Goal: Information Seeking & Learning: Learn about a topic

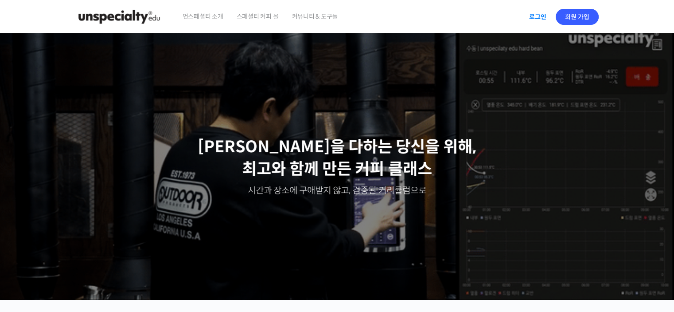
click at [535, 17] on link "로그인" at bounding box center [538, 17] width 28 height 20
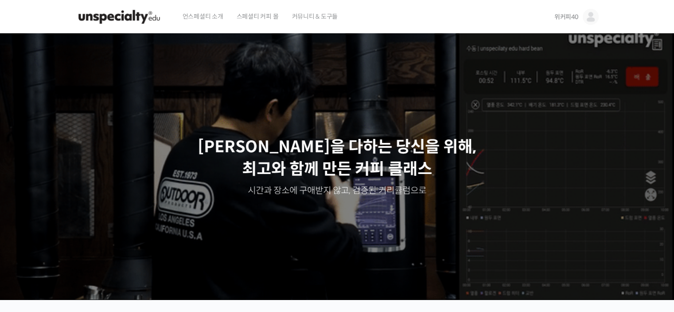
click at [571, 16] on span "위커피40" at bounding box center [566, 17] width 24 height 8
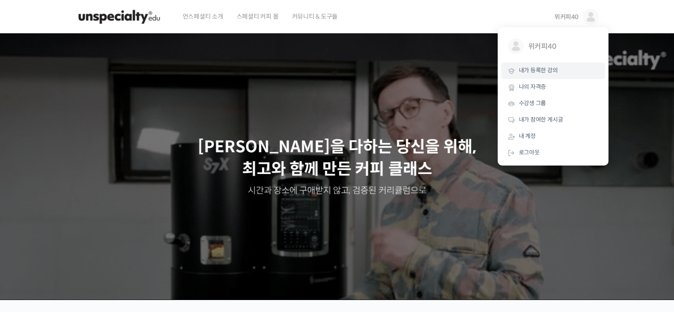
click at [557, 72] on span "내가 등록한 강의" at bounding box center [538, 70] width 39 height 8
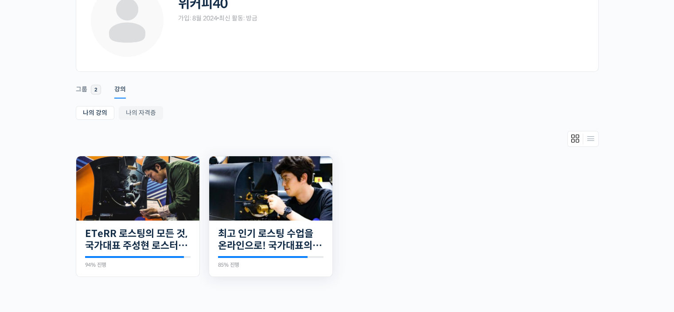
scroll to position [133, 0]
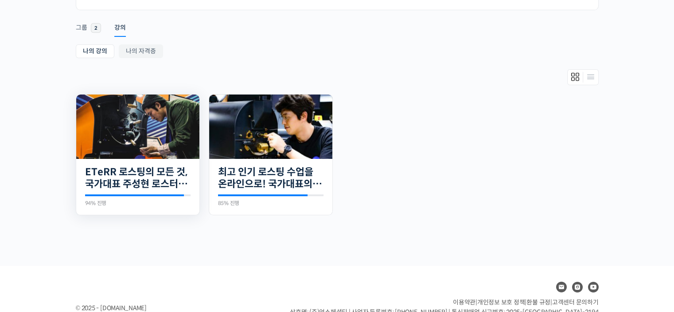
click at [161, 134] on img at bounding box center [137, 126] width 123 height 64
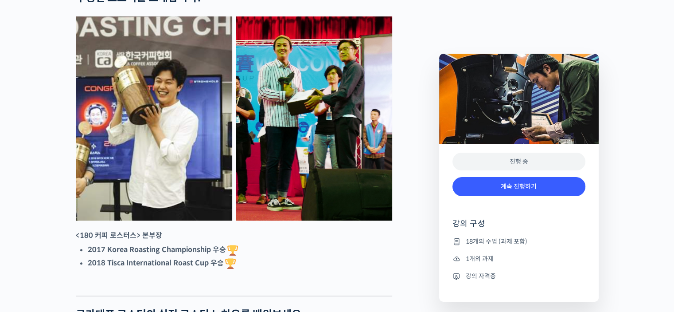
scroll to position [399, 0]
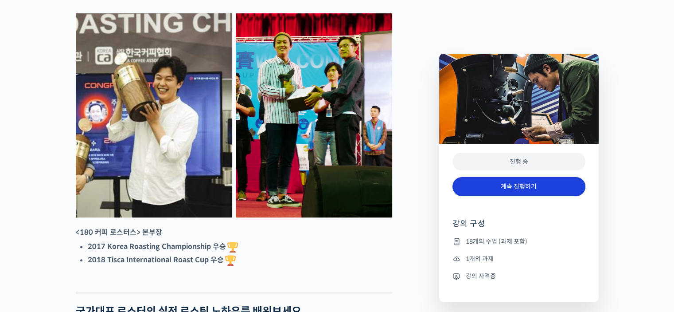
click at [509, 189] on link "계속 진행하기" at bounding box center [518, 186] width 133 height 19
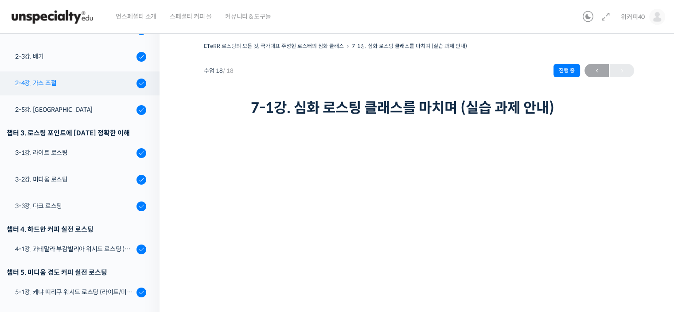
scroll to position [266, 0]
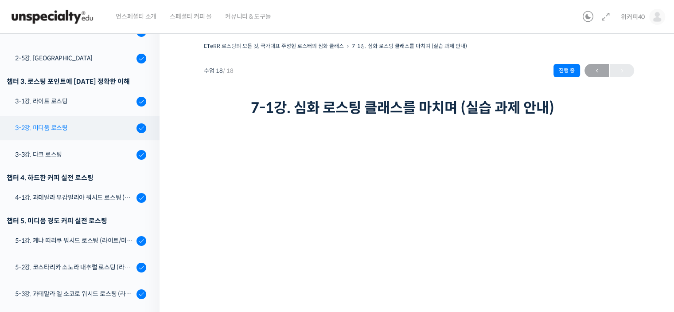
click at [57, 129] on div "3-2강. 미디움 로스팅" at bounding box center [74, 128] width 119 height 10
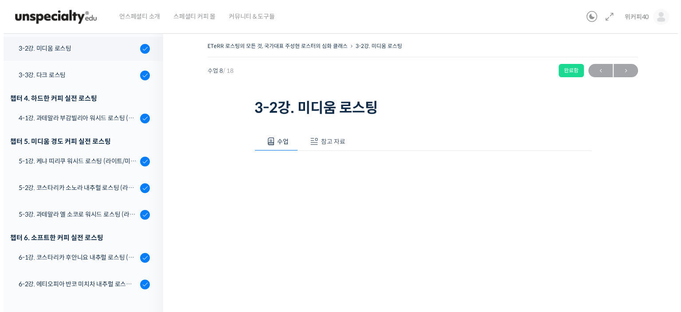
scroll to position [347, 0]
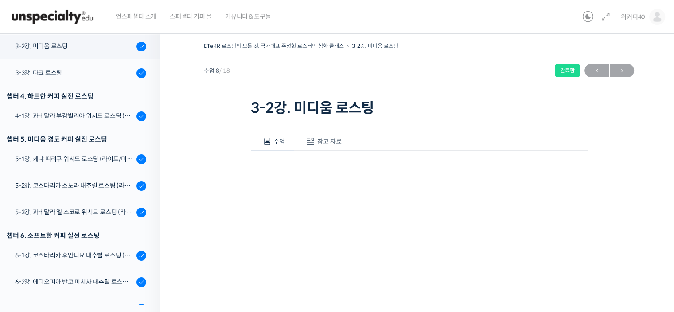
click at [333, 142] on span "참고 자료" at bounding box center [329, 141] width 24 height 8
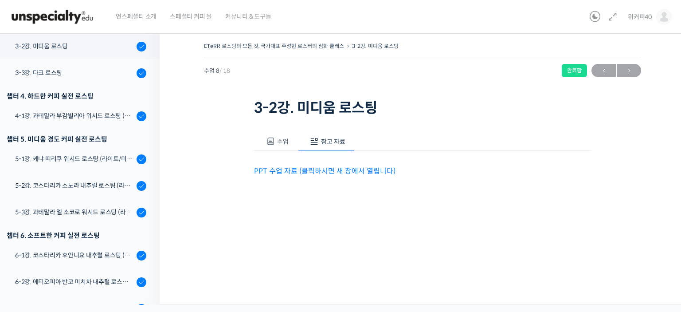
click at [336, 170] on link "PPT 수업 자료 (클릭하시면 새 창에서 열립니다)" at bounding box center [324, 170] width 141 height 9
click at [66, 112] on div "4-1강. 과테말라 부감빌리아 워시드 로스팅 (라이트/미디움/다크)" at bounding box center [74, 116] width 119 height 10
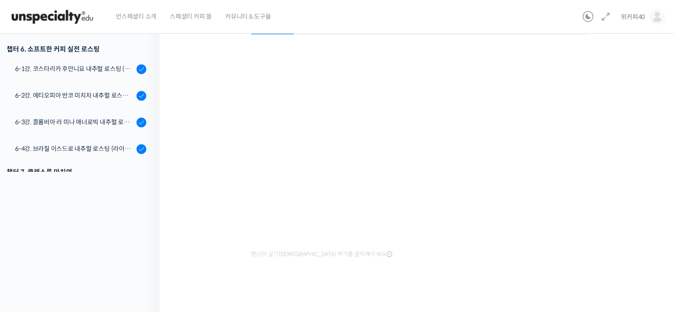
scroll to position [367, 0]
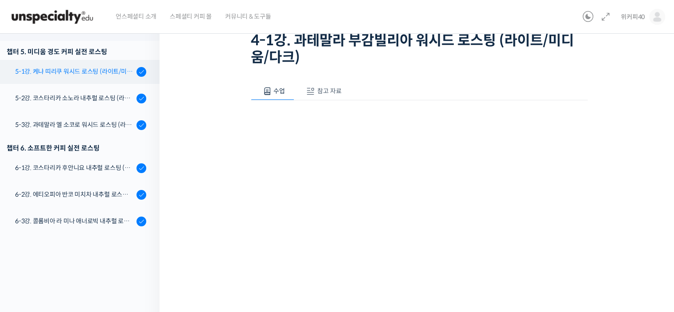
click at [78, 74] on div "5-1강. 케냐 띠리쿠 워시드 로스팅 (라이트/미디움/다크)" at bounding box center [74, 71] width 119 height 10
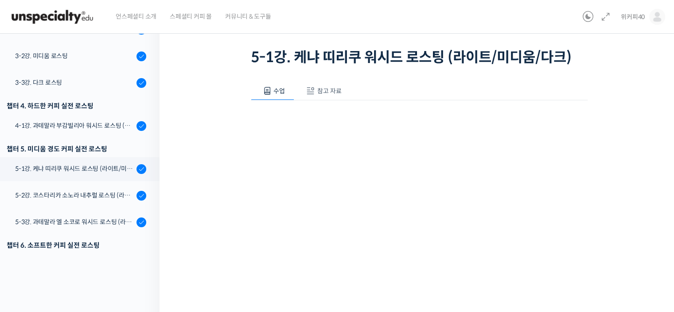
scroll to position [279, 0]
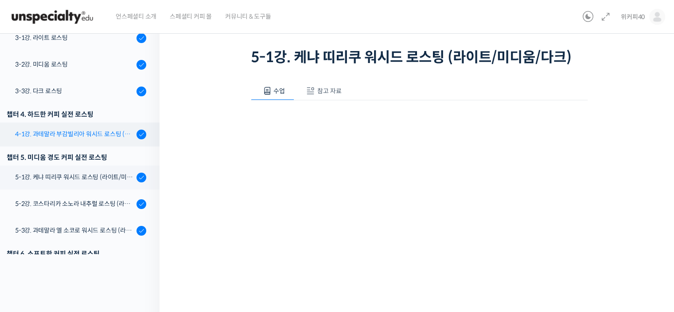
click at [69, 136] on div "4-1강. 과테말라 부감빌리아 워시드 로스팅 (라이트/미디움/다크)" at bounding box center [74, 134] width 119 height 10
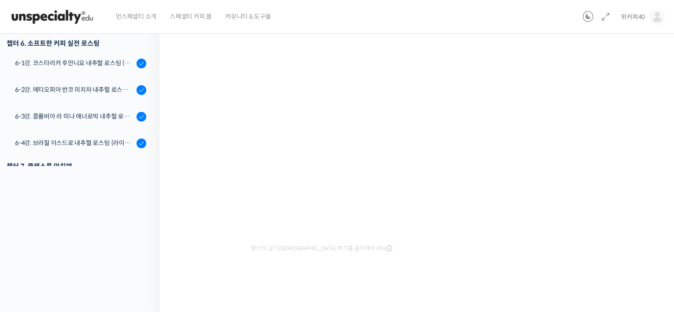
scroll to position [367, 0]
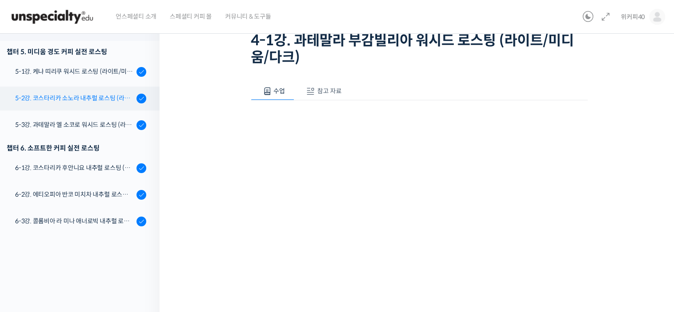
click at [71, 98] on div "5-2강. 코스타리카 소노라 내추럴 로스팅 (라이트/미디움/다크)" at bounding box center [74, 98] width 119 height 10
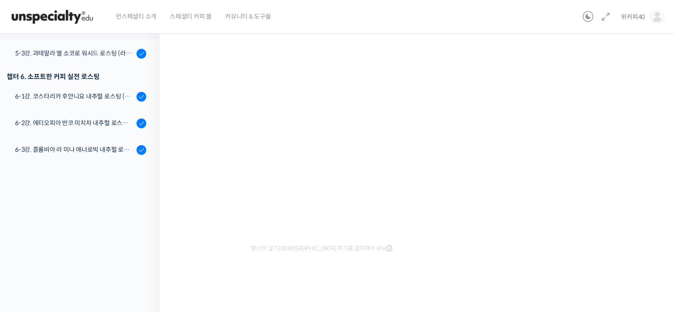
scroll to position [67, 0]
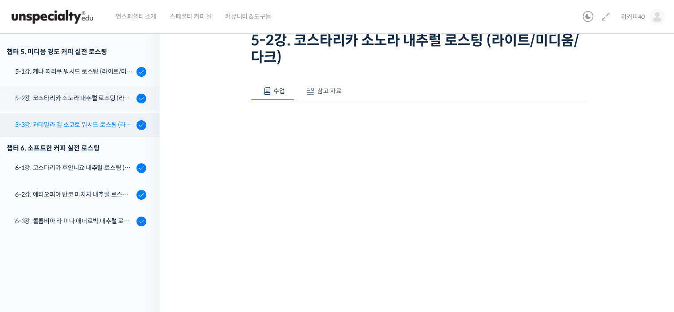
click at [77, 124] on div "5-3강. 과테말라 엘 소코로 워시드 로스팅 (라이트/미디움/다크)" at bounding box center [74, 125] width 119 height 10
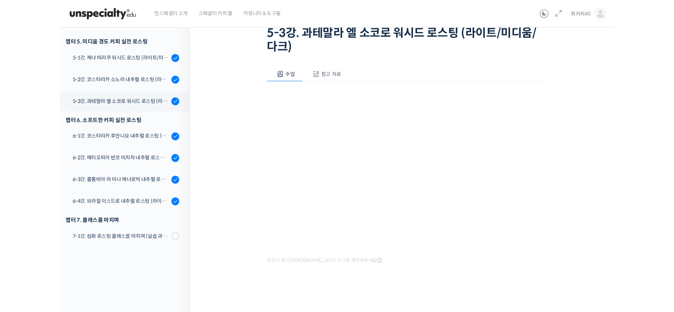
scroll to position [367, 0]
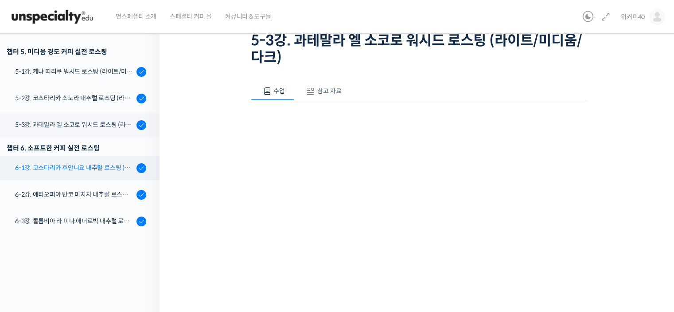
click at [94, 164] on div "6-1강. 코스타리카 후안니요 내추럴 로스팅 (라이트/미디움/다크)" at bounding box center [74, 168] width 119 height 10
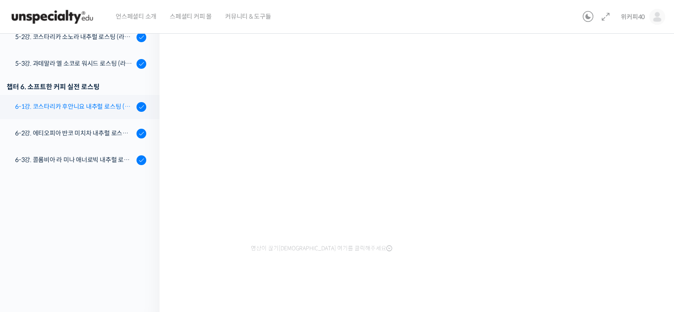
scroll to position [350, 0]
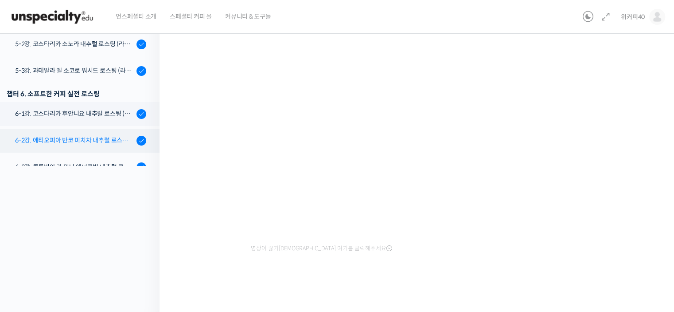
click at [83, 138] on div "6-2강. 에티오피아 반코 미치차 내추럴 로스팅 (라이트/미디움/다크)" at bounding box center [74, 140] width 119 height 10
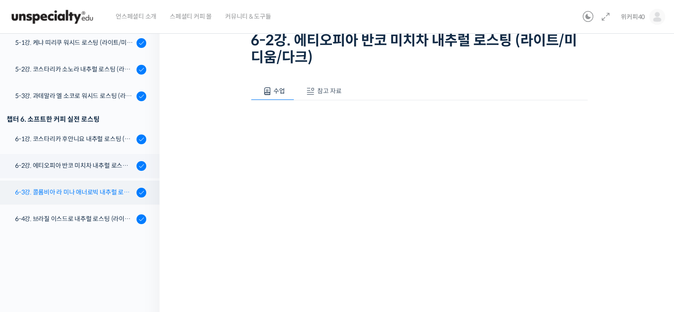
scroll to position [412, 0]
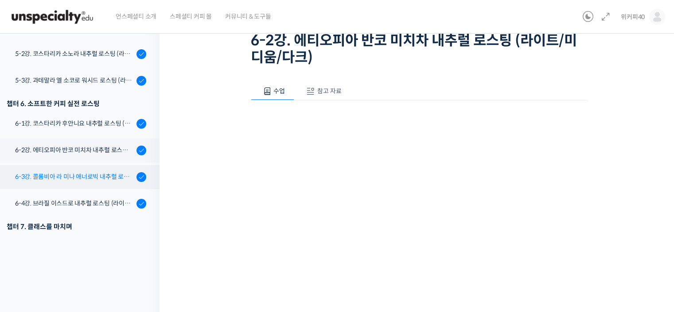
click at [87, 176] on div "6-3강. 콜롬비아 라 미나 애너로빅 내추럴 로스팅 (라이트/미디움/다크)" at bounding box center [74, 177] width 119 height 10
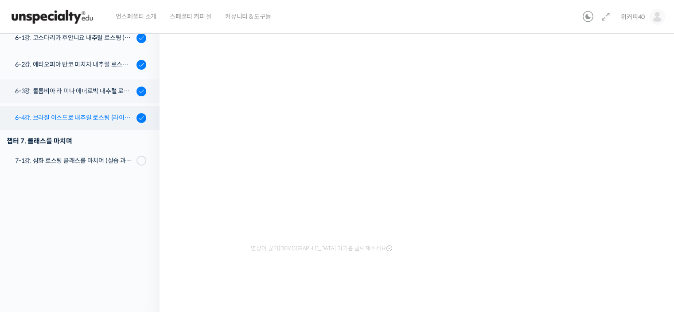
scroll to position [439, 0]
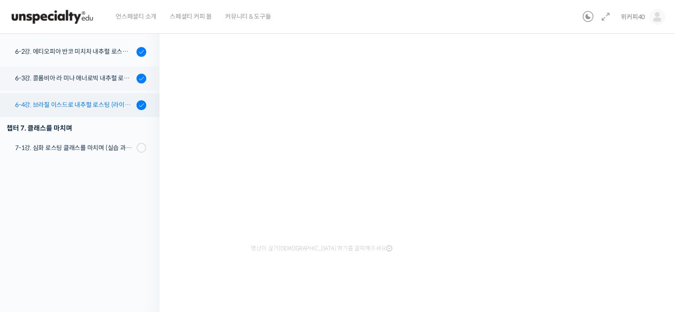
click at [86, 102] on div "6-4강. 브라질 이스드로 내추럴 로스팅 (라이트/미디움/다크)" at bounding box center [74, 105] width 119 height 10
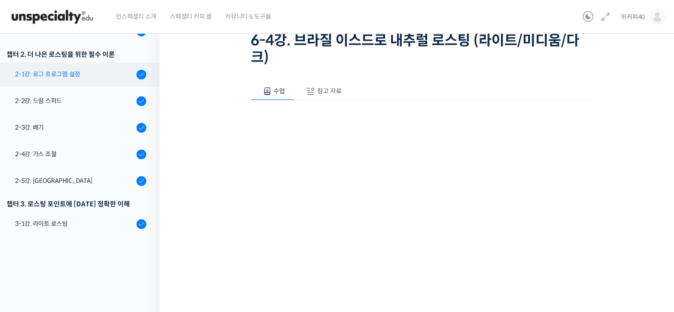
scroll to position [129, 0]
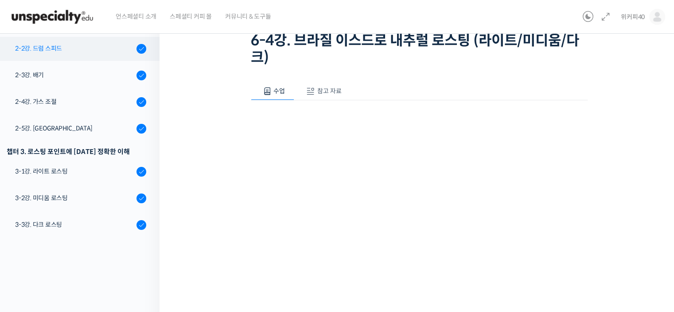
click at [61, 52] on div "2-2강. 드럼 스피드" at bounding box center [74, 48] width 119 height 10
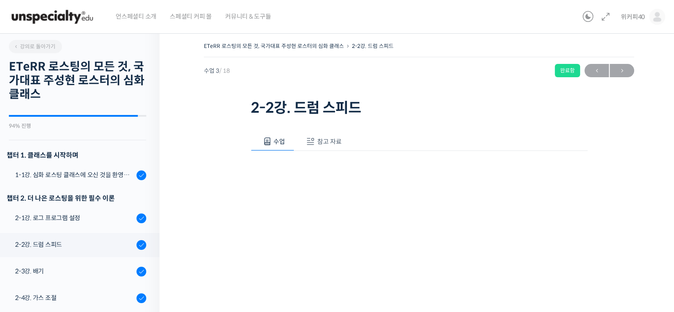
scroll to position [199, 0]
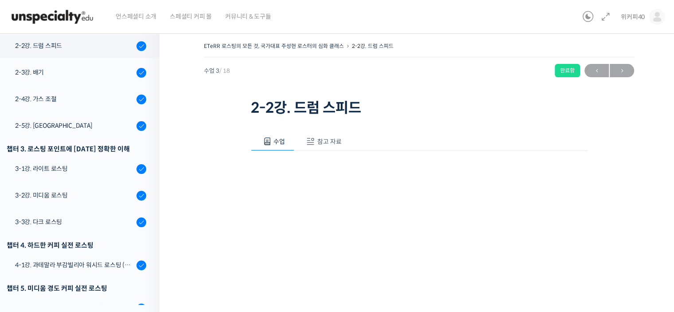
click at [333, 140] on span "참고 자료" at bounding box center [329, 141] width 24 height 8
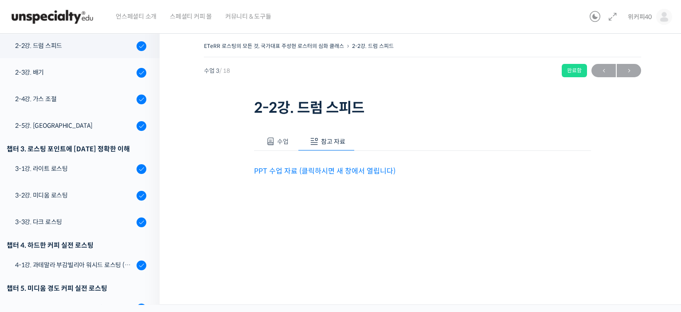
click at [315, 171] on link "PPT 수업 자료 (클릭하시면 새 창에서 열립니다)" at bounding box center [324, 170] width 141 height 9
